Goal: Navigation & Orientation: Find specific page/section

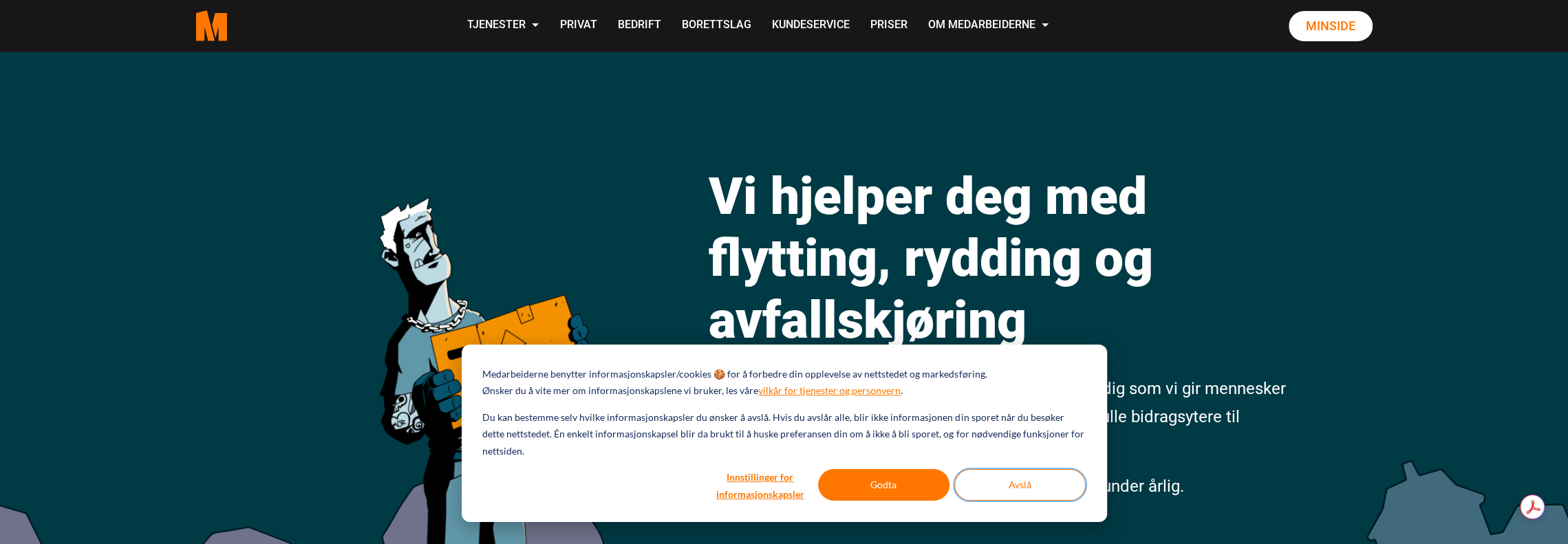
click at [1000, 495] on button "Avslå" at bounding box center [1020, 485] width 132 height 31
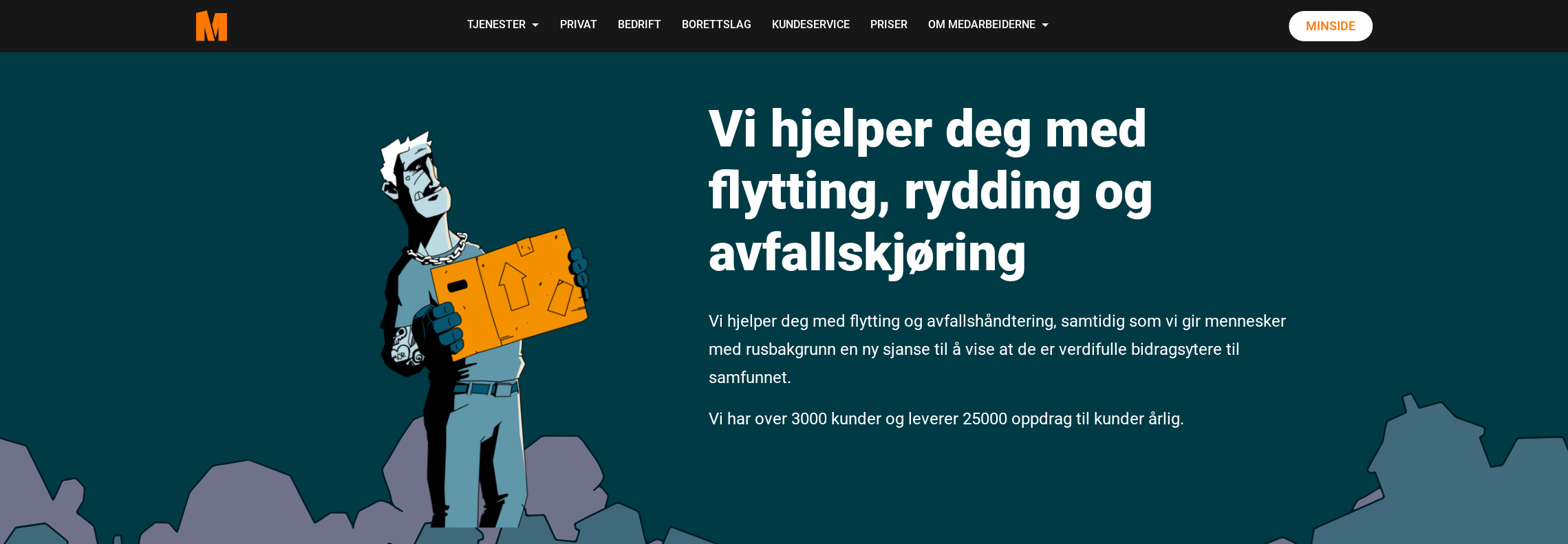
scroll to position [69, 0]
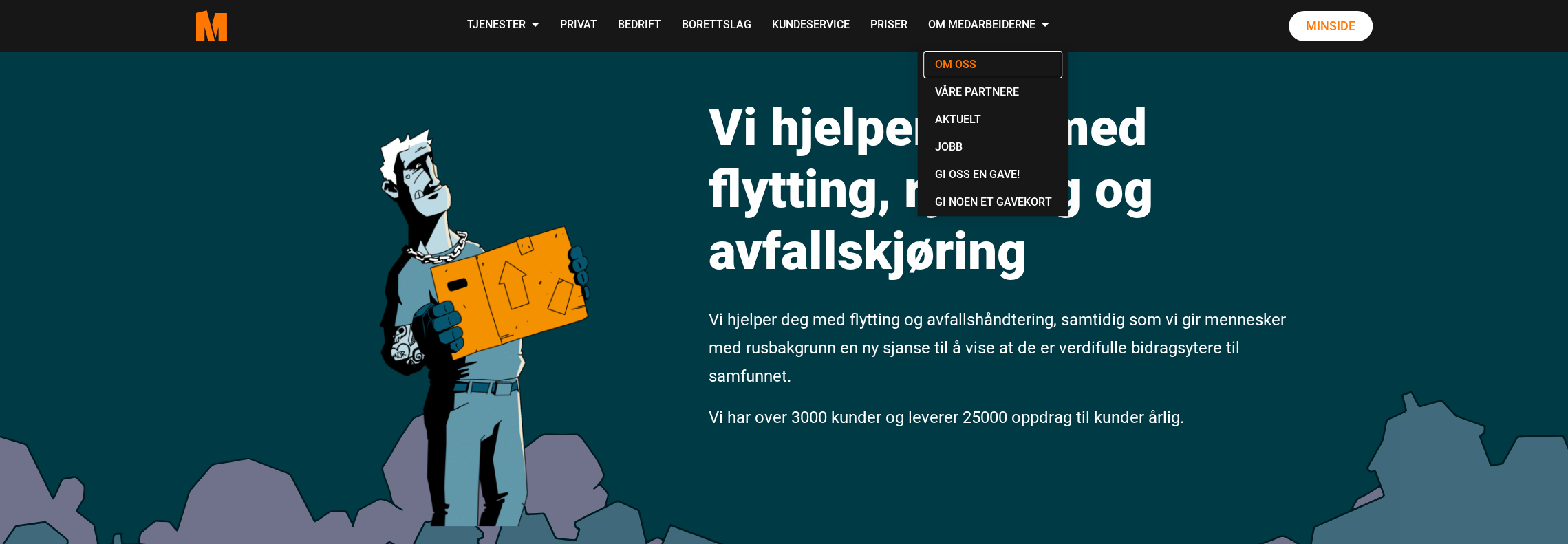
click at [955, 65] on link "Om oss" at bounding box center [992, 64] width 139 height 27
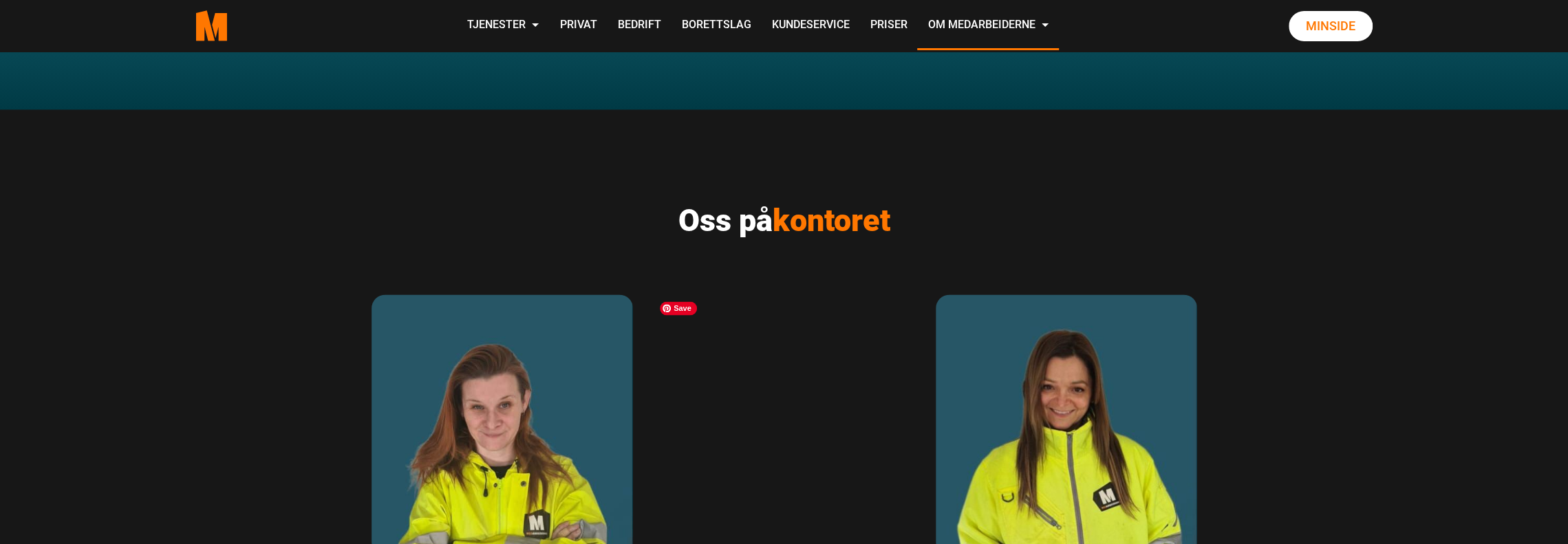
scroll to position [1926, 0]
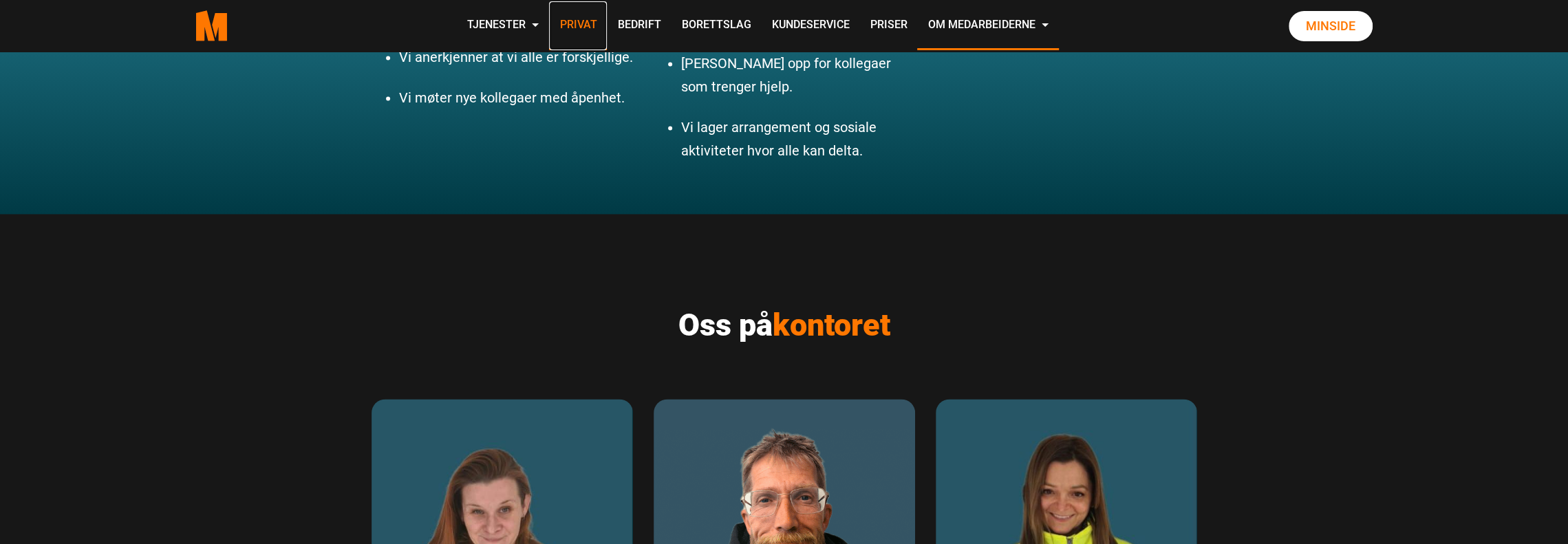
click at [572, 25] on link "Privat" at bounding box center [578, 26] width 58 height 49
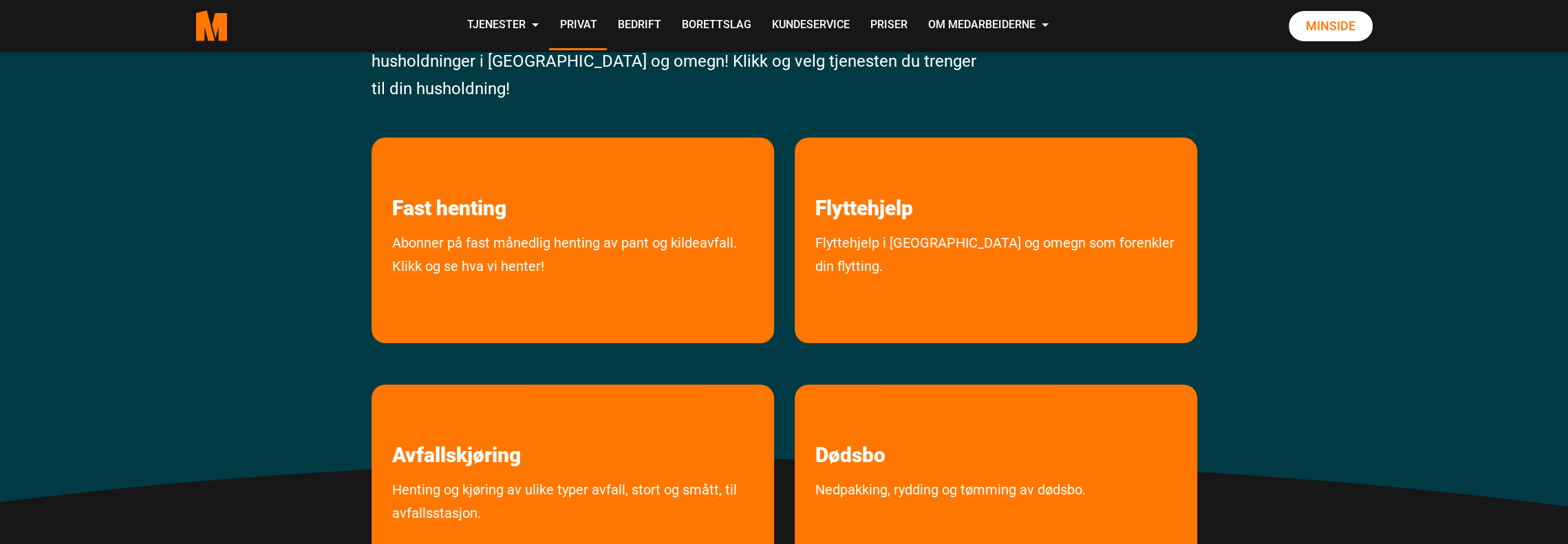
scroll to position [137, 0]
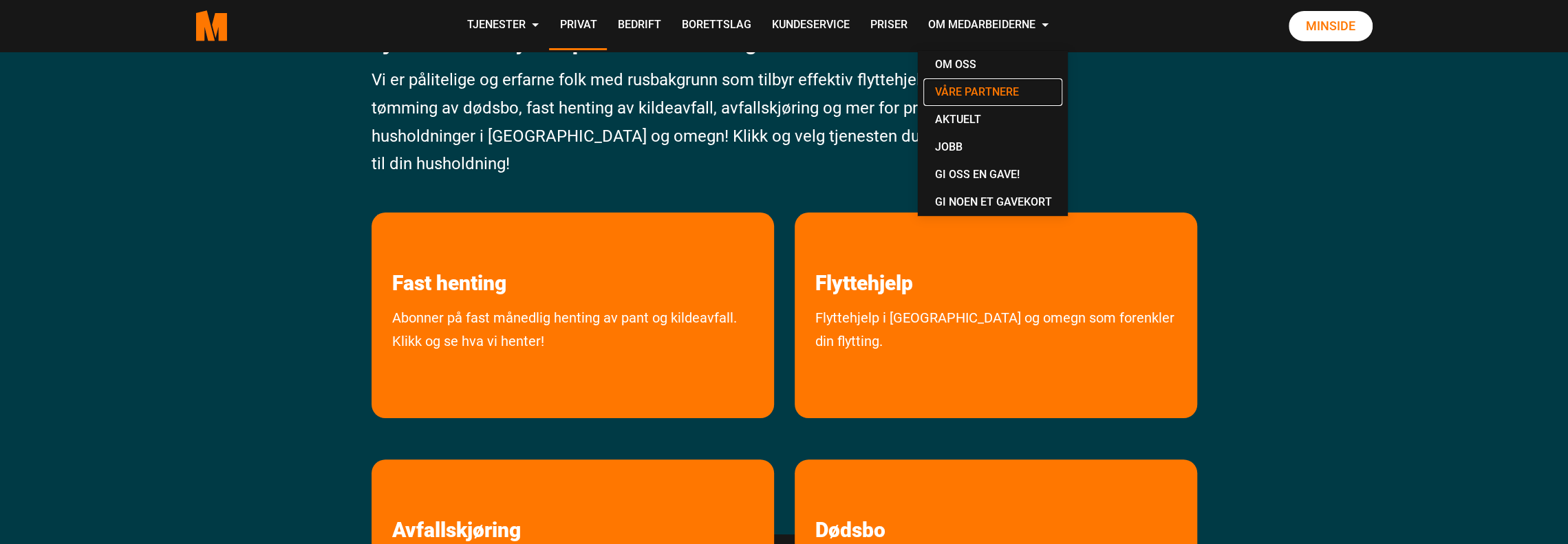
click at [976, 93] on link "Våre partnere" at bounding box center [992, 91] width 139 height 27
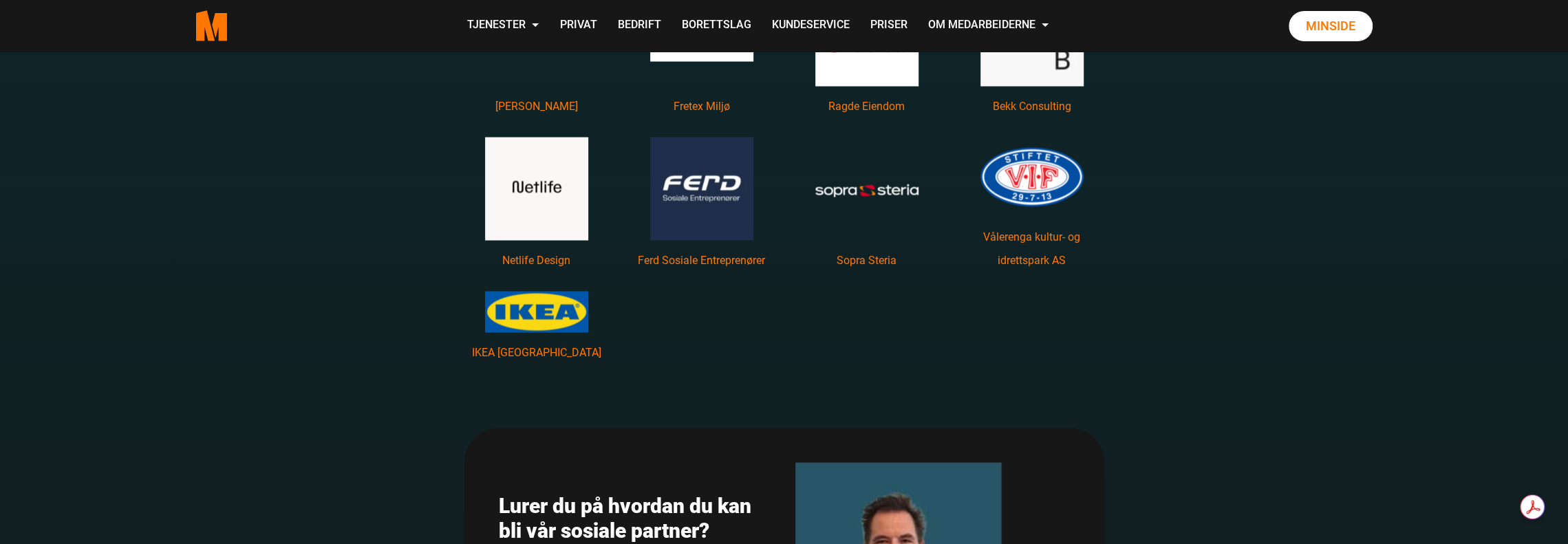
scroll to position [2201, 0]
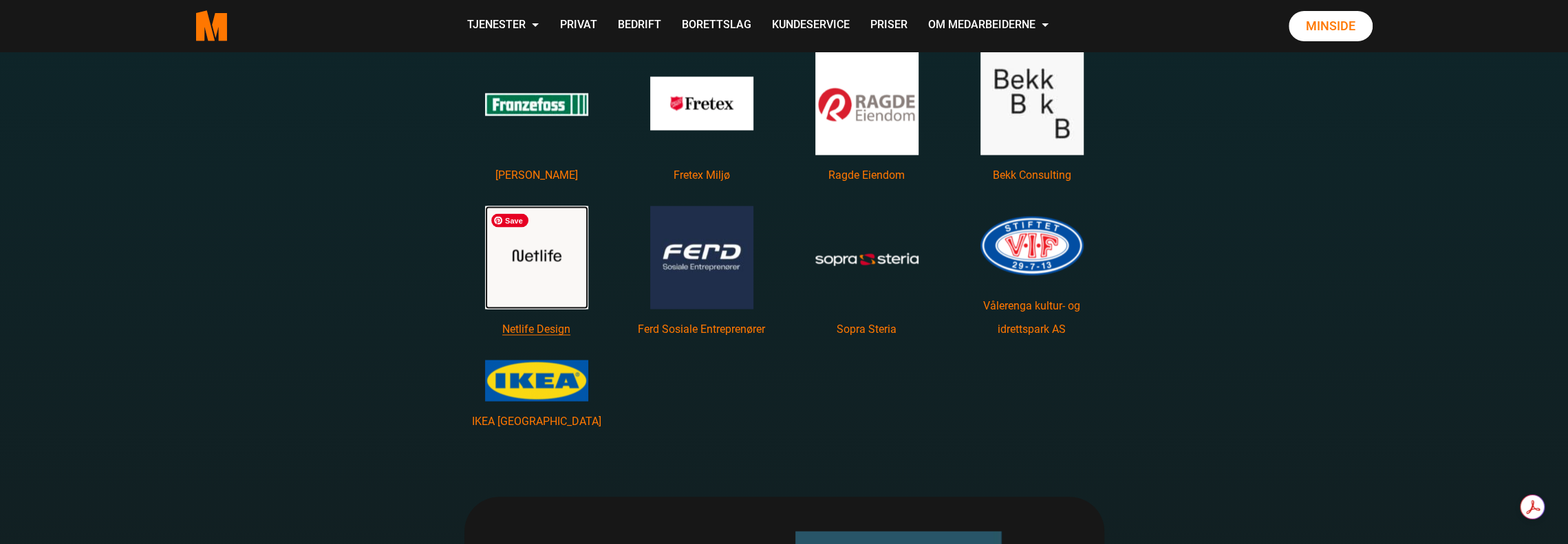
click at [529, 267] on img "Les mer om Netlife Design featured image" at bounding box center [536, 257] width 103 height 103
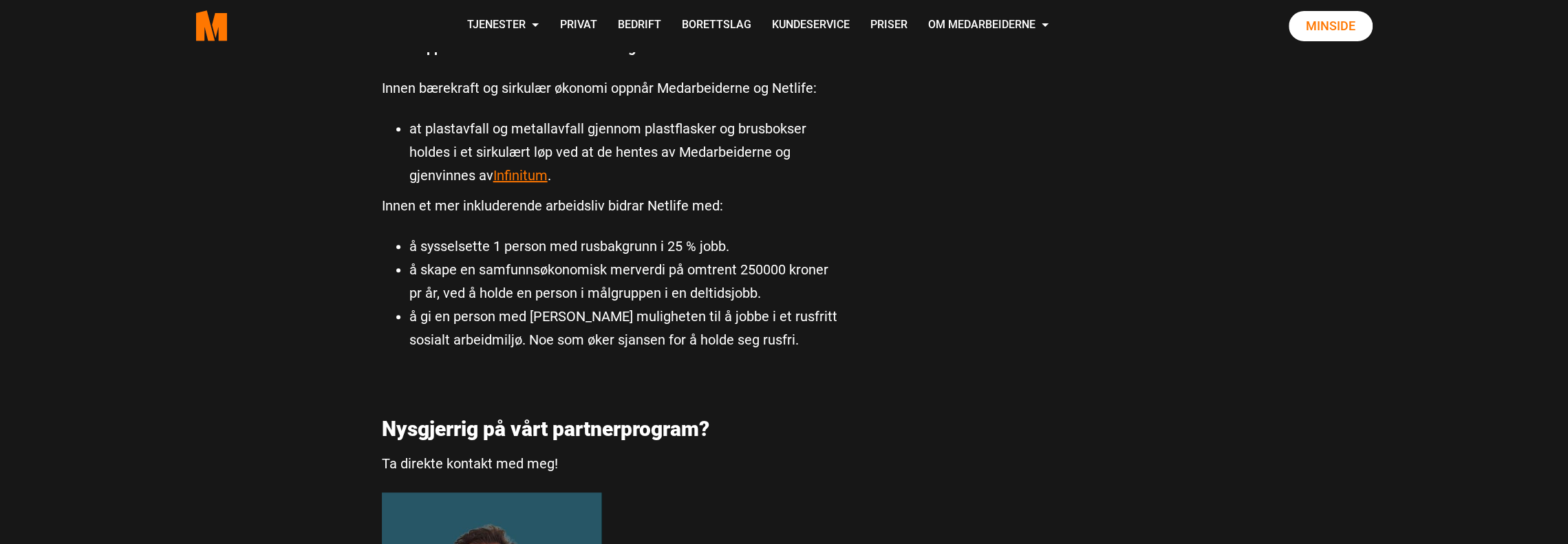
scroll to position [894, 0]
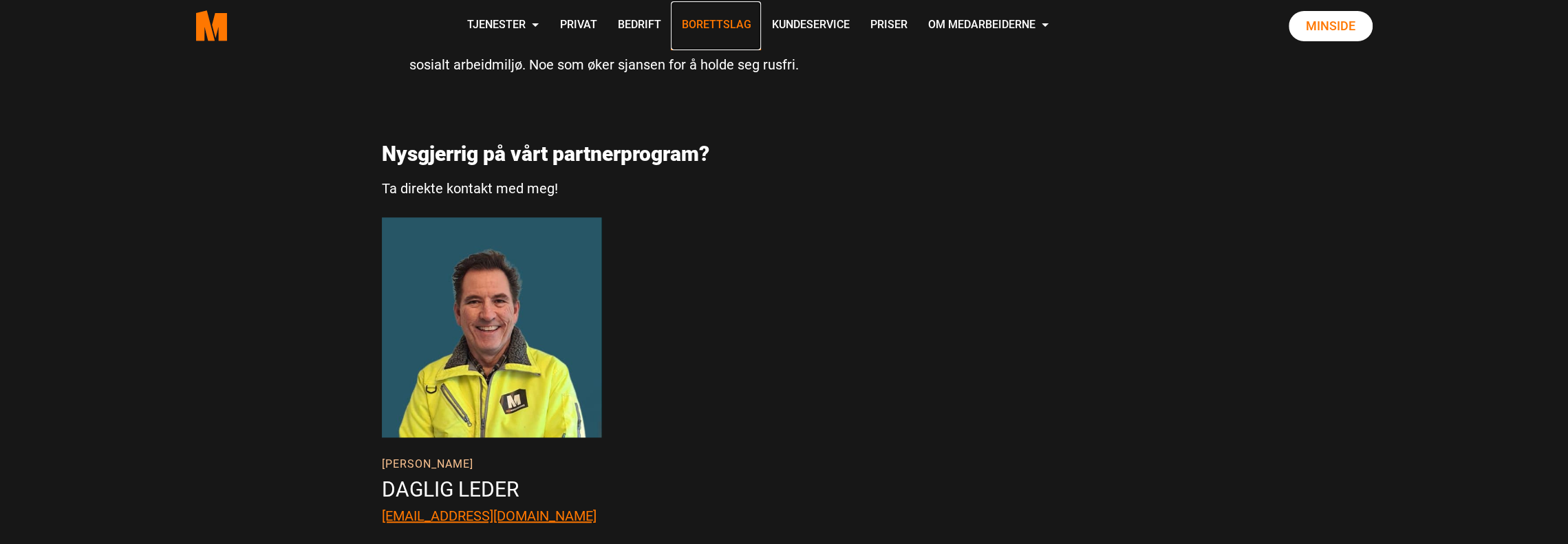
click at [735, 27] on link "Borettslag" at bounding box center [716, 26] width 90 height 49
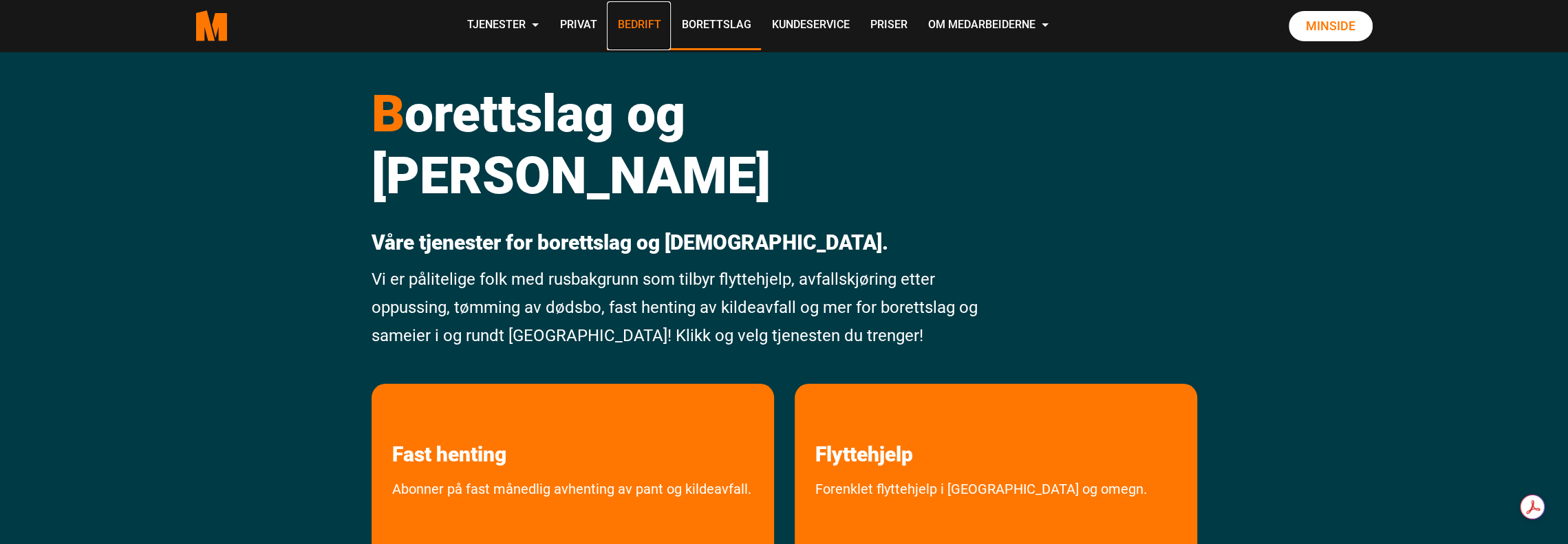
click at [630, 27] on link "Bedrift" at bounding box center [639, 26] width 64 height 49
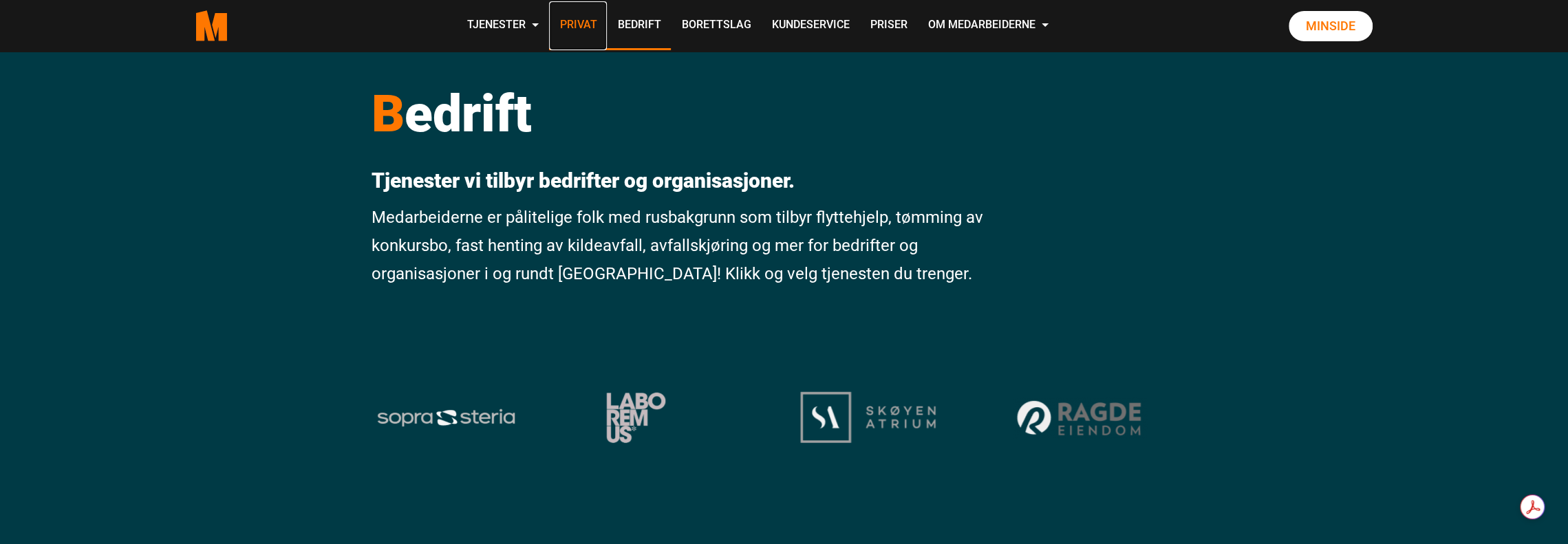
drag, startPoint x: 0, startPoint y: 0, endPoint x: 585, endPoint y: 25, distance: 585.5
click at [585, 25] on link "Privat" at bounding box center [578, 26] width 58 height 49
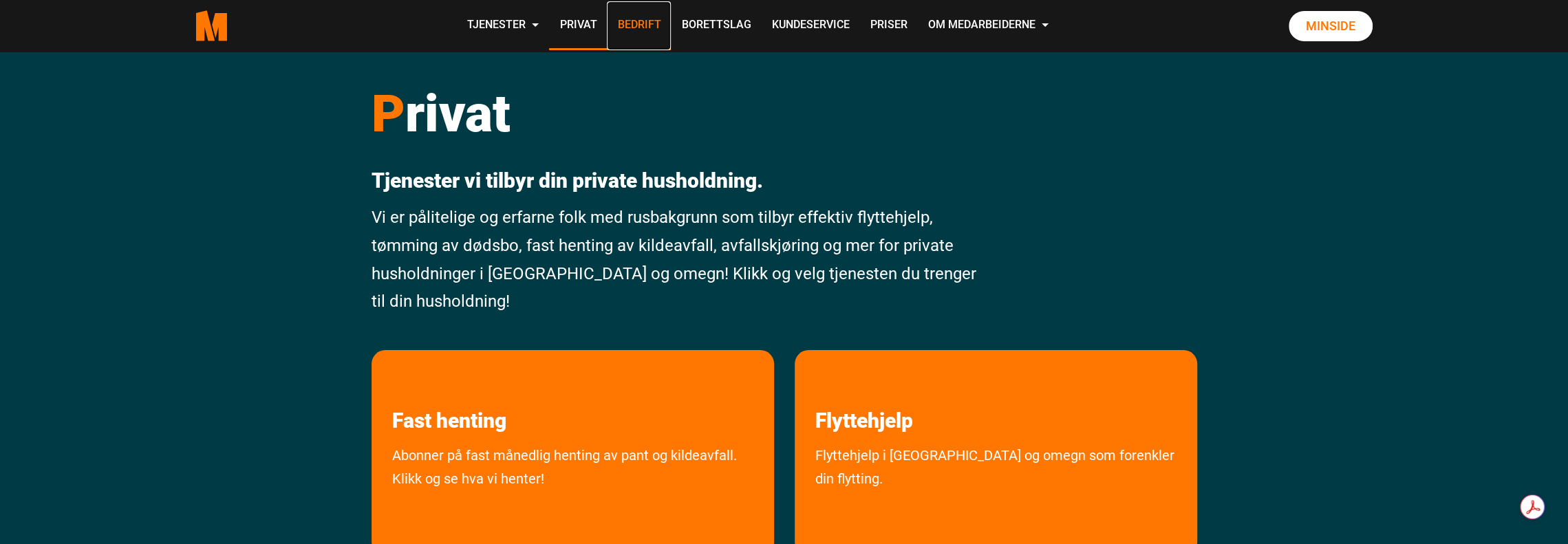
click at [638, 24] on link "Bedrift" at bounding box center [639, 26] width 64 height 49
